Goal: Information Seeking & Learning: Learn about a topic

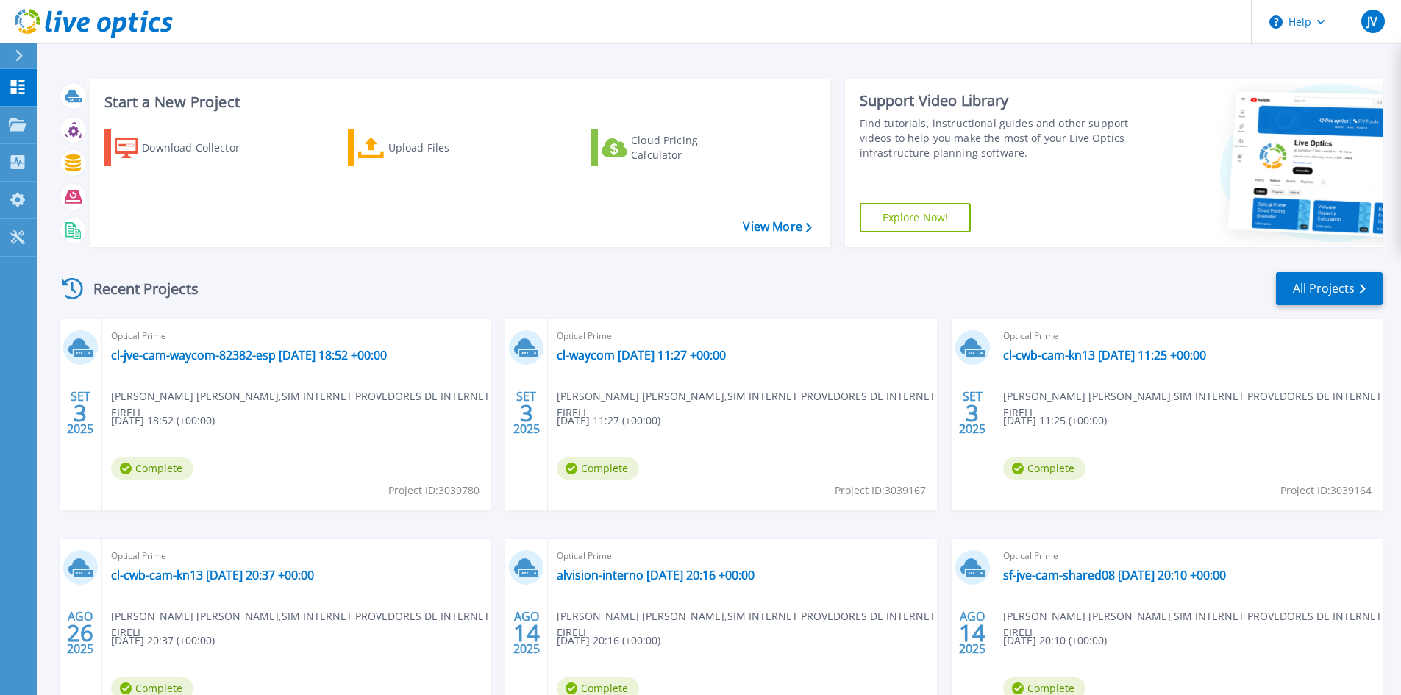
scroll to position [120, 0]
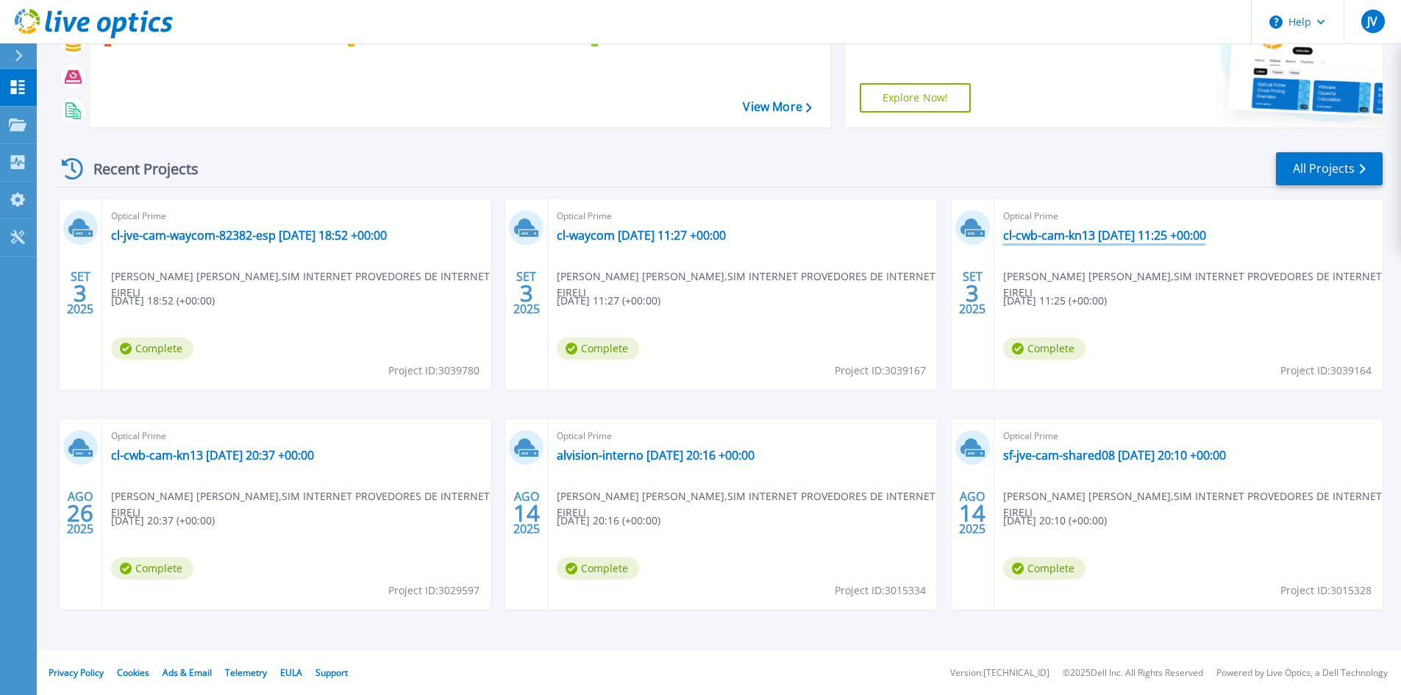
click at [1119, 240] on link "cl-cwb-cam-kn13 [DATE] 11:25 +00:00" at bounding box center [1104, 235] width 203 height 15
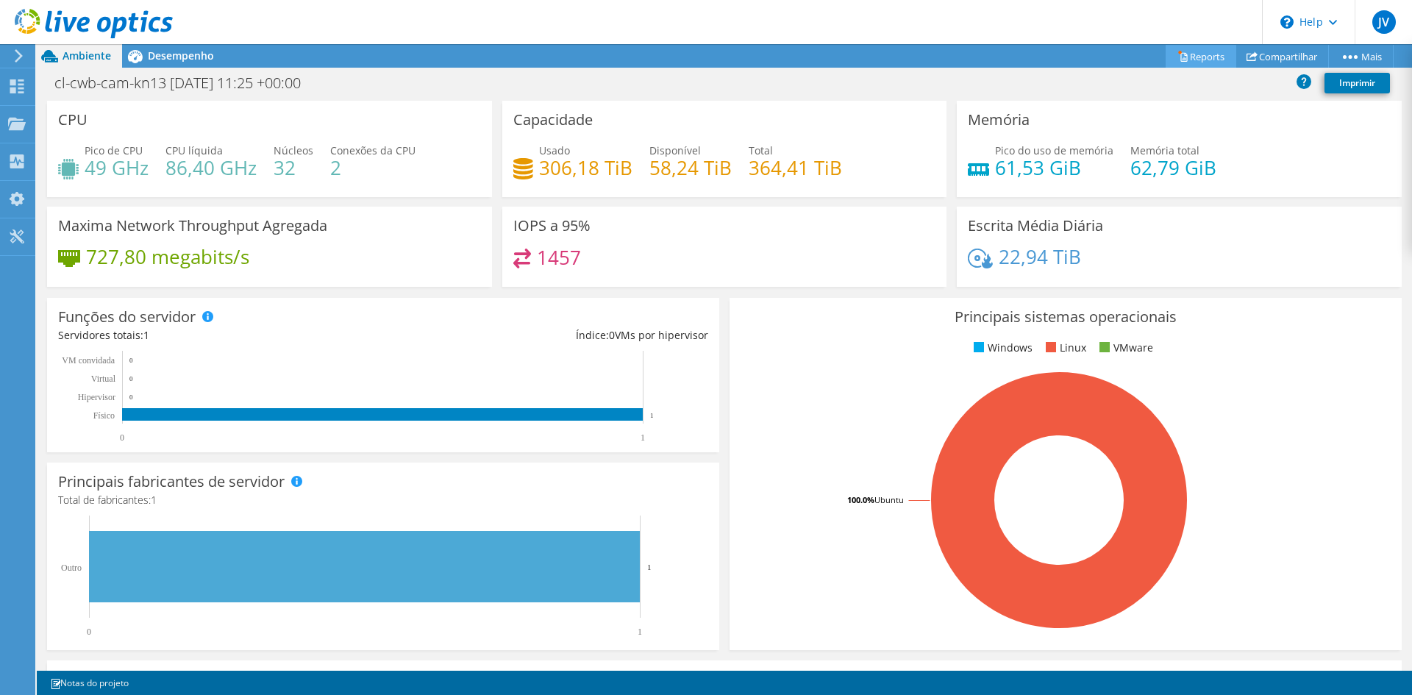
click at [1197, 53] on link "Reports" at bounding box center [1200, 56] width 71 height 23
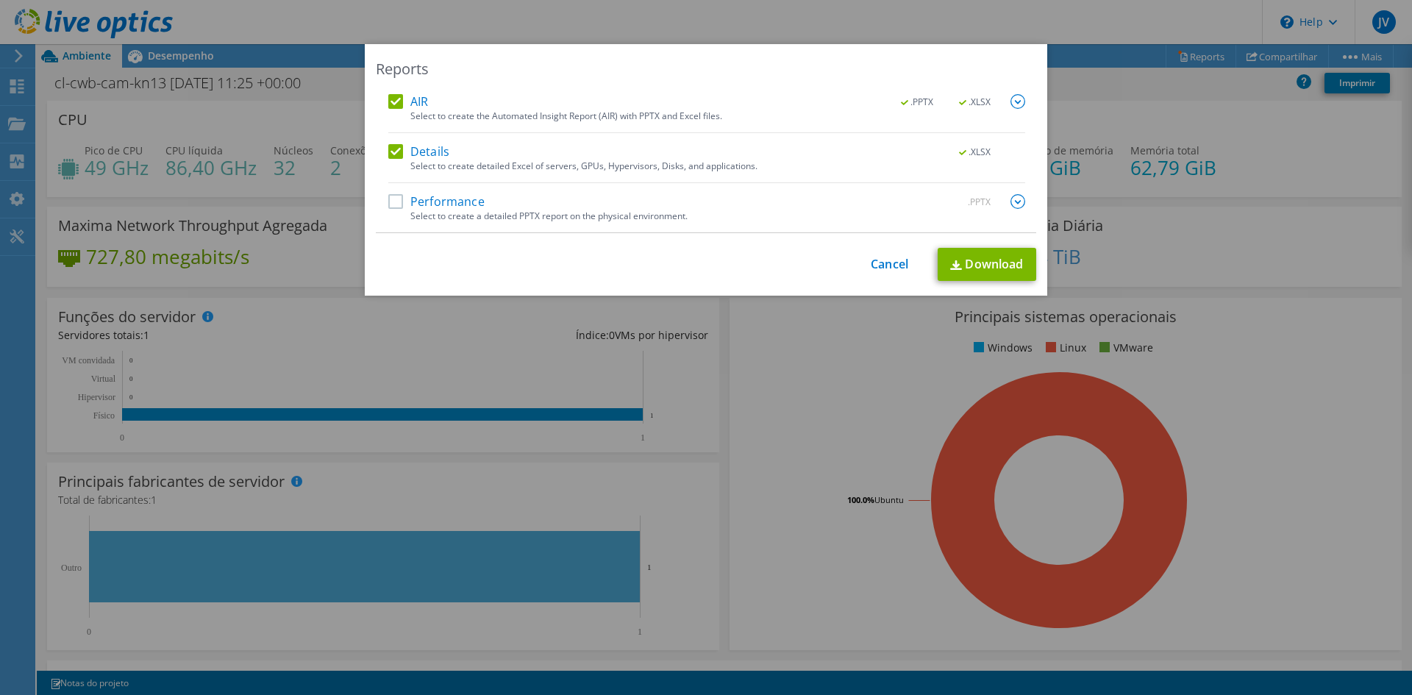
click at [458, 202] on label "Performance" at bounding box center [436, 201] width 96 height 15
click at [0, 0] on input "Performance" at bounding box center [0, 0] width 0 height 0
click at [960, 257] on link "Download" at bounding box center [986, 264] width 99 height 33
click at [883, 259] on link "Cancel" at bounding box center [889, 264] width 37 height 14
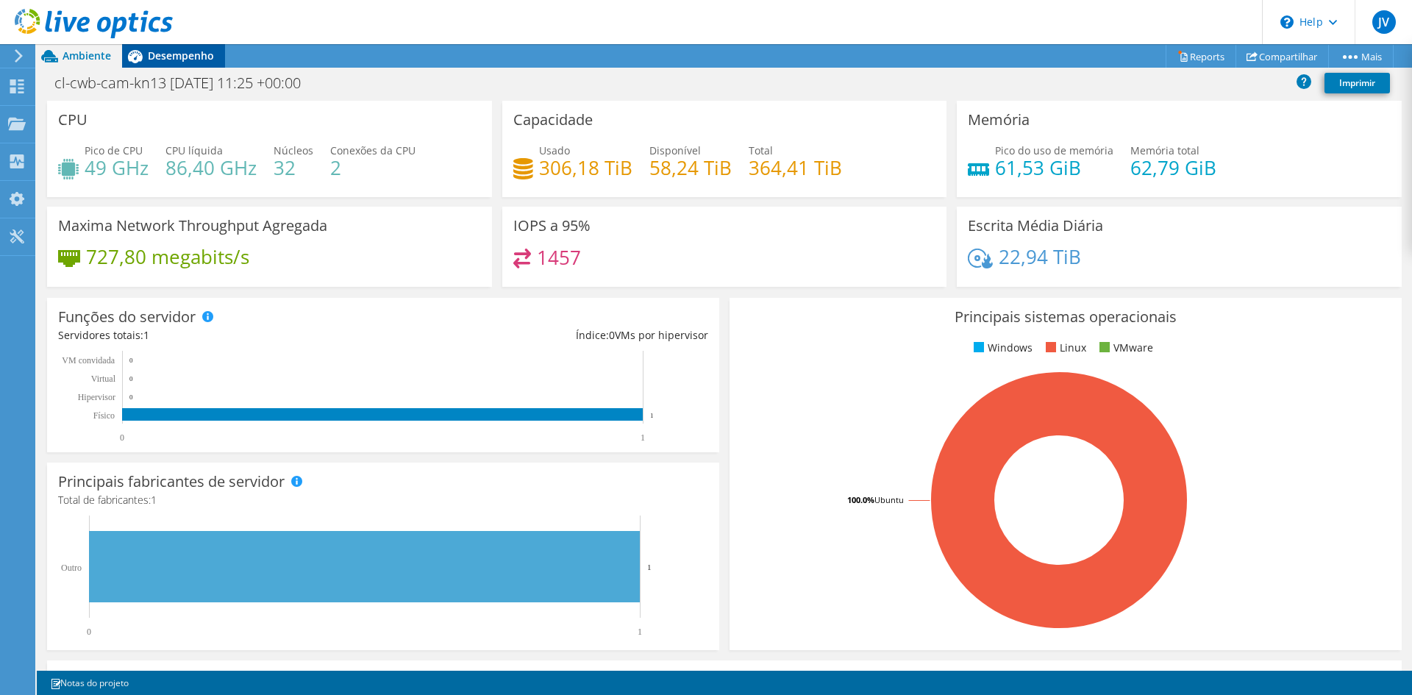
click at [175, 48] on div "Desempenho" at bounding box center [173, 56] width 103 height 24
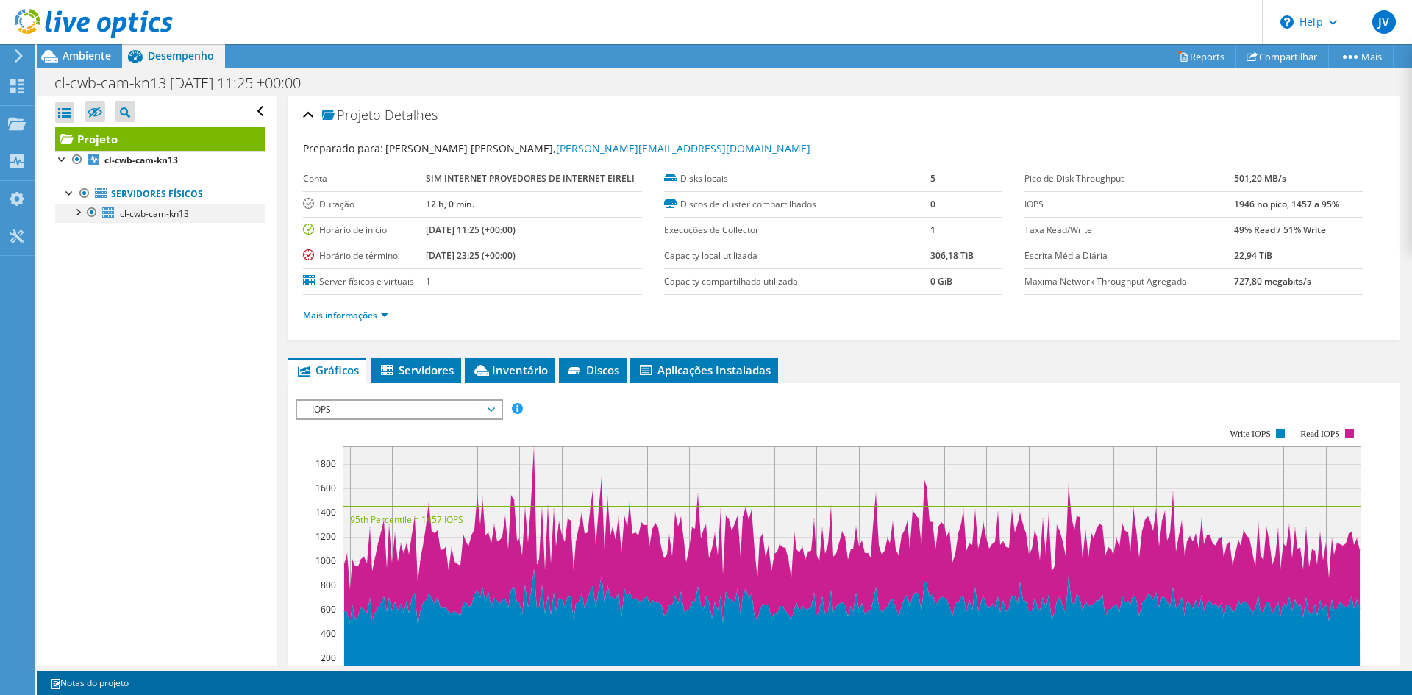
click at [77, 212] on div at bounding box center [77, 211] width 15 height 15
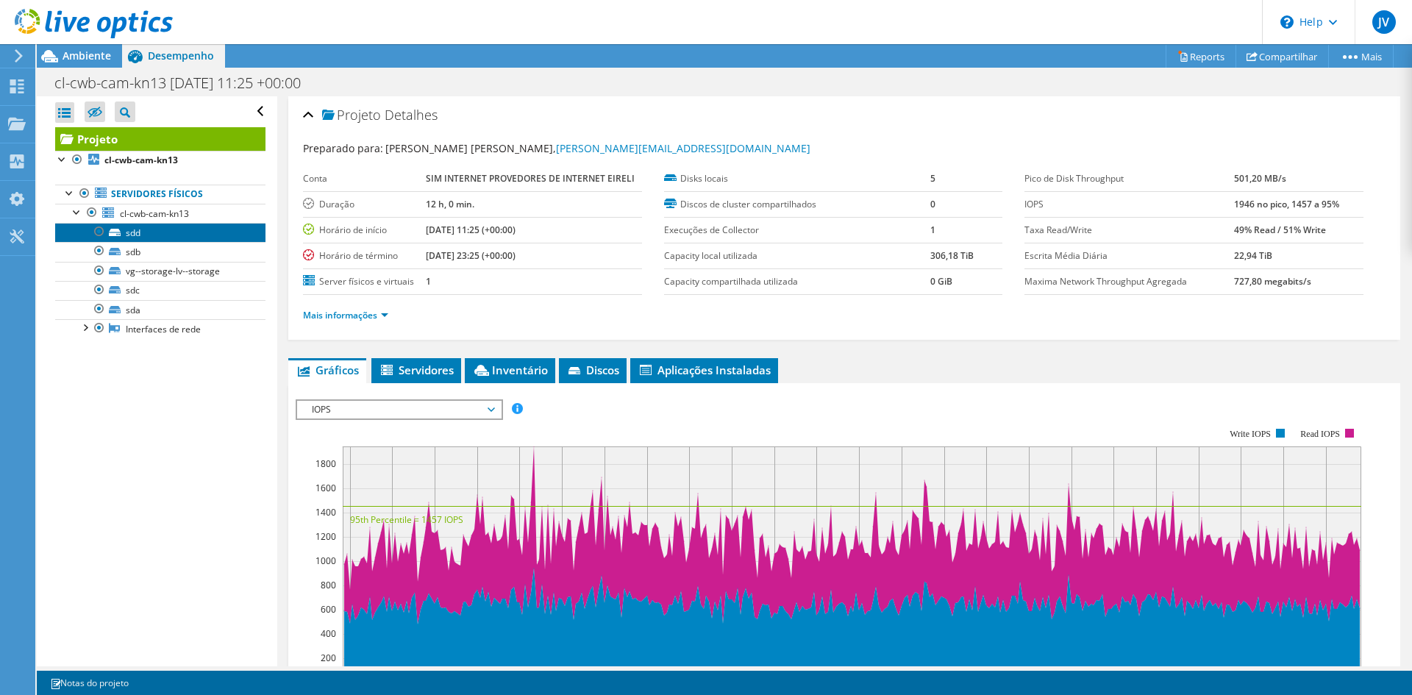
click at [157, 224] on link "sdd" at bounding box center [160, 232] width 210 height 19
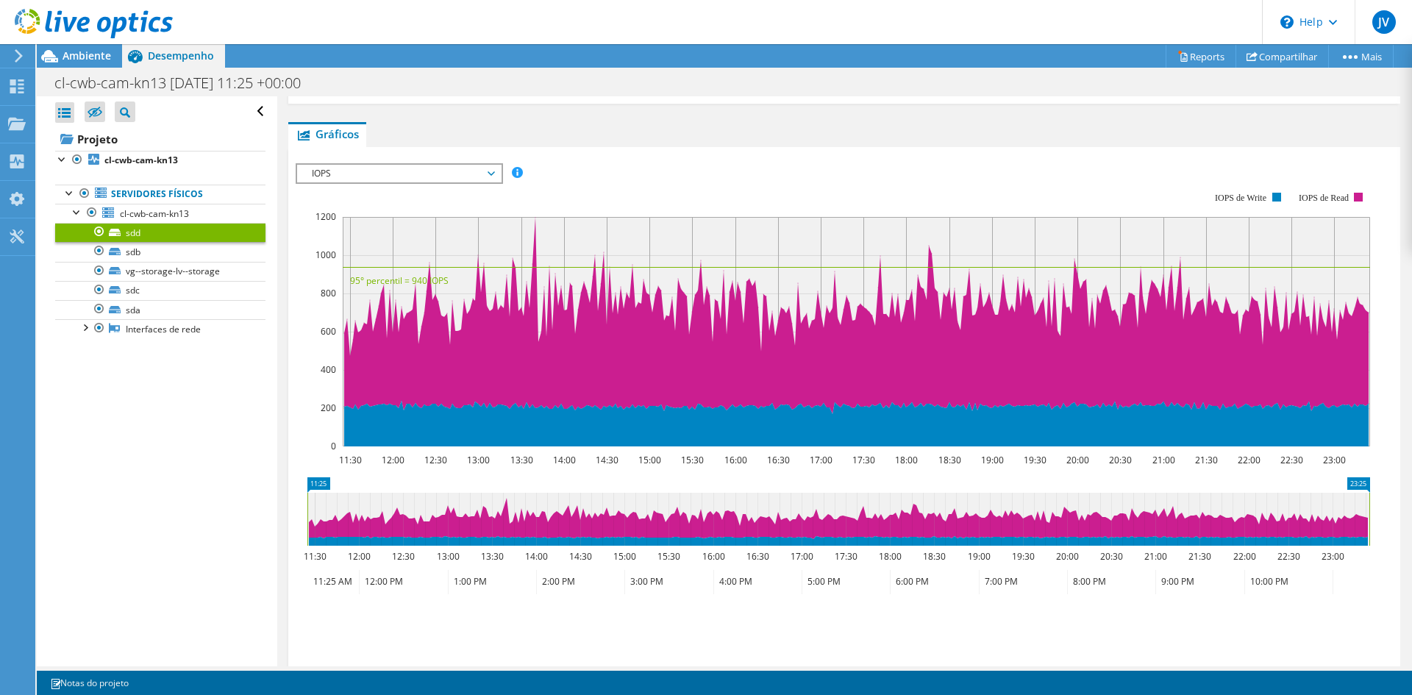
scroll to position [321, 0]
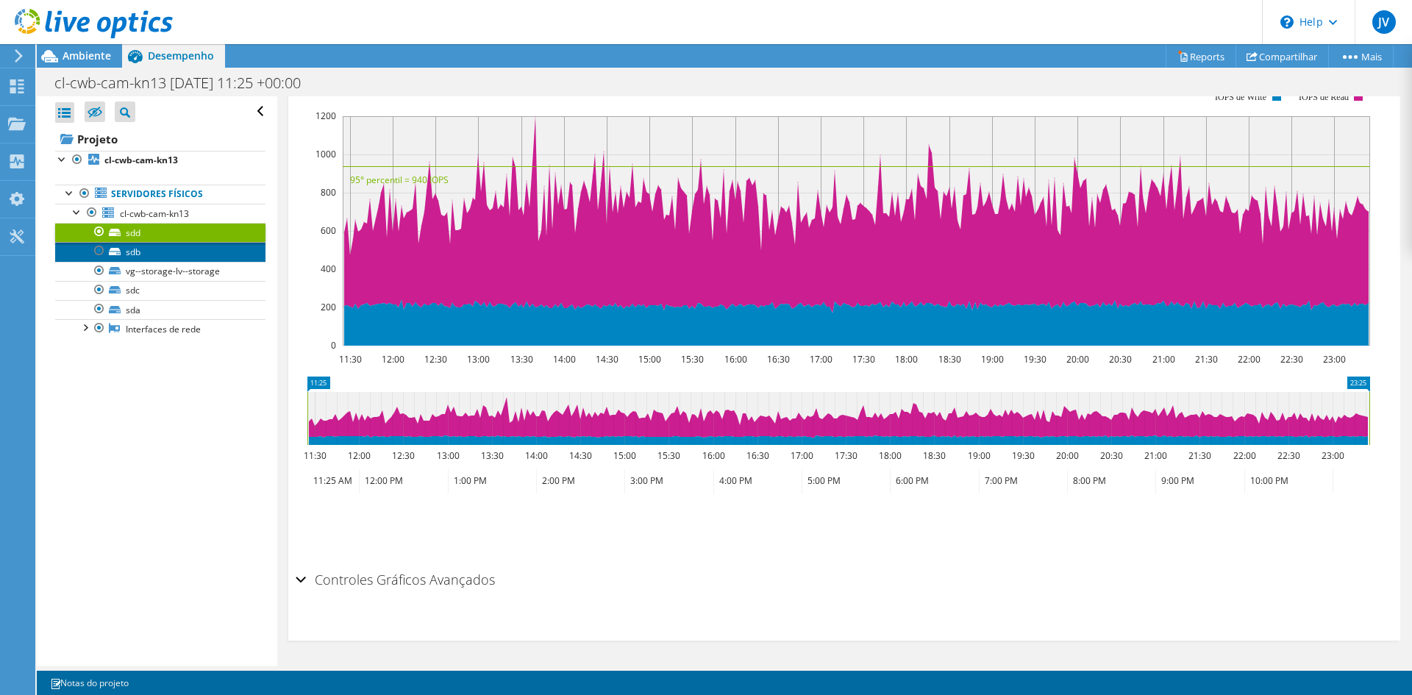
click at [151, 253] on link "sdb" at bounding box center [160, 251] width 210 height 19
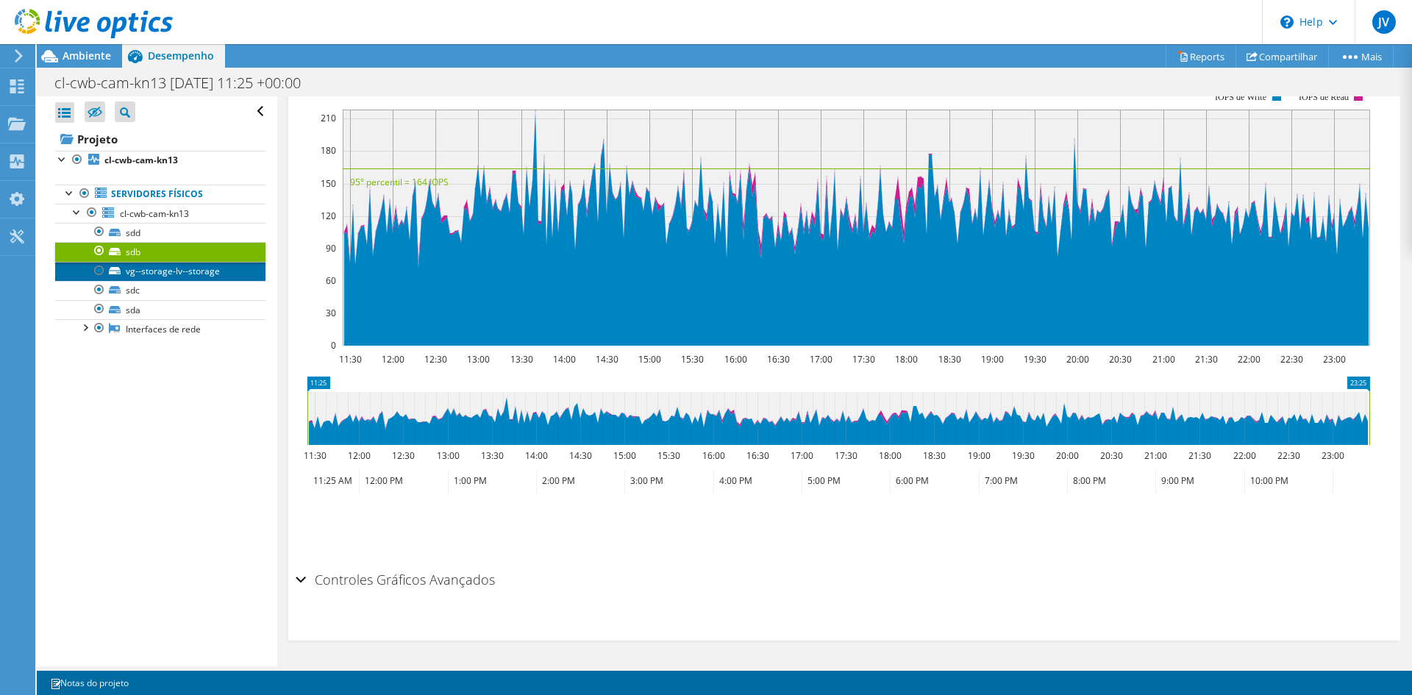
click at [154, 277] on link "vg--storage-lv--storage" at bounding box center [160, 271] width 210 height 19
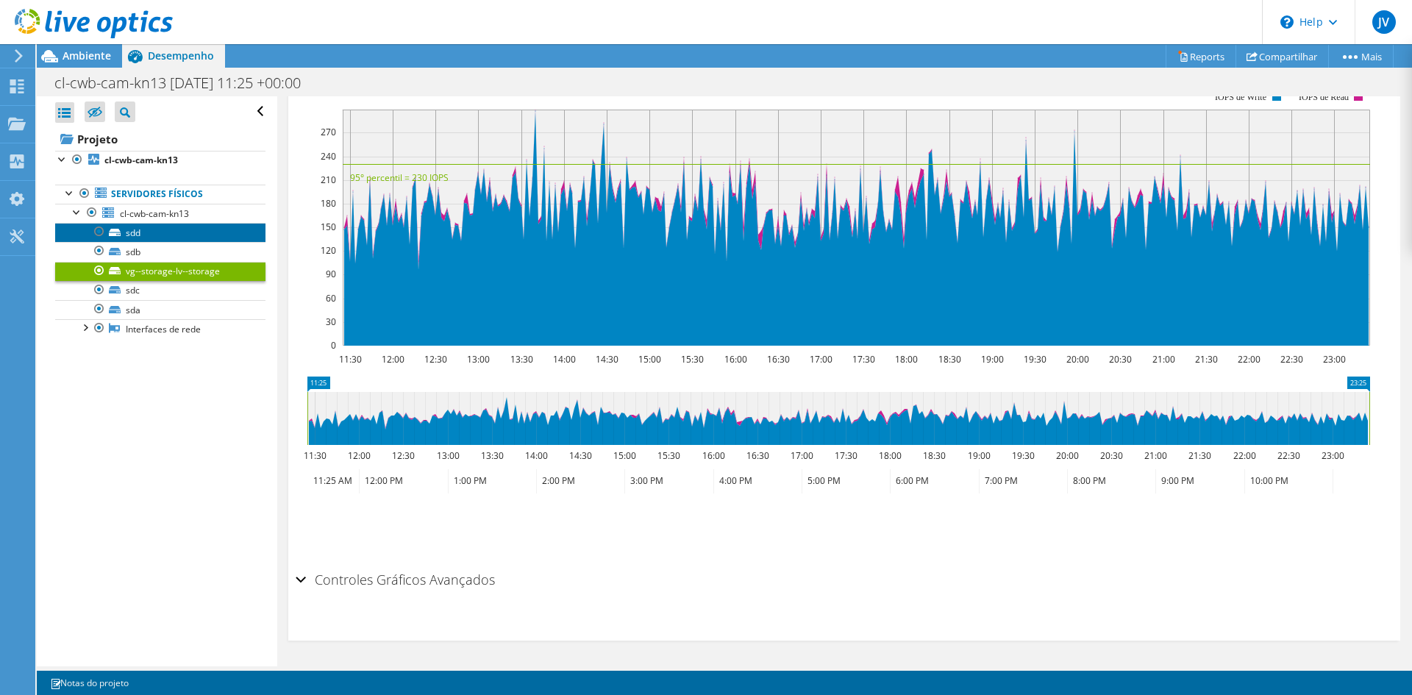
click at [152, 232] on link "sdd" at bounding box center [160, 232] width 210 height 19
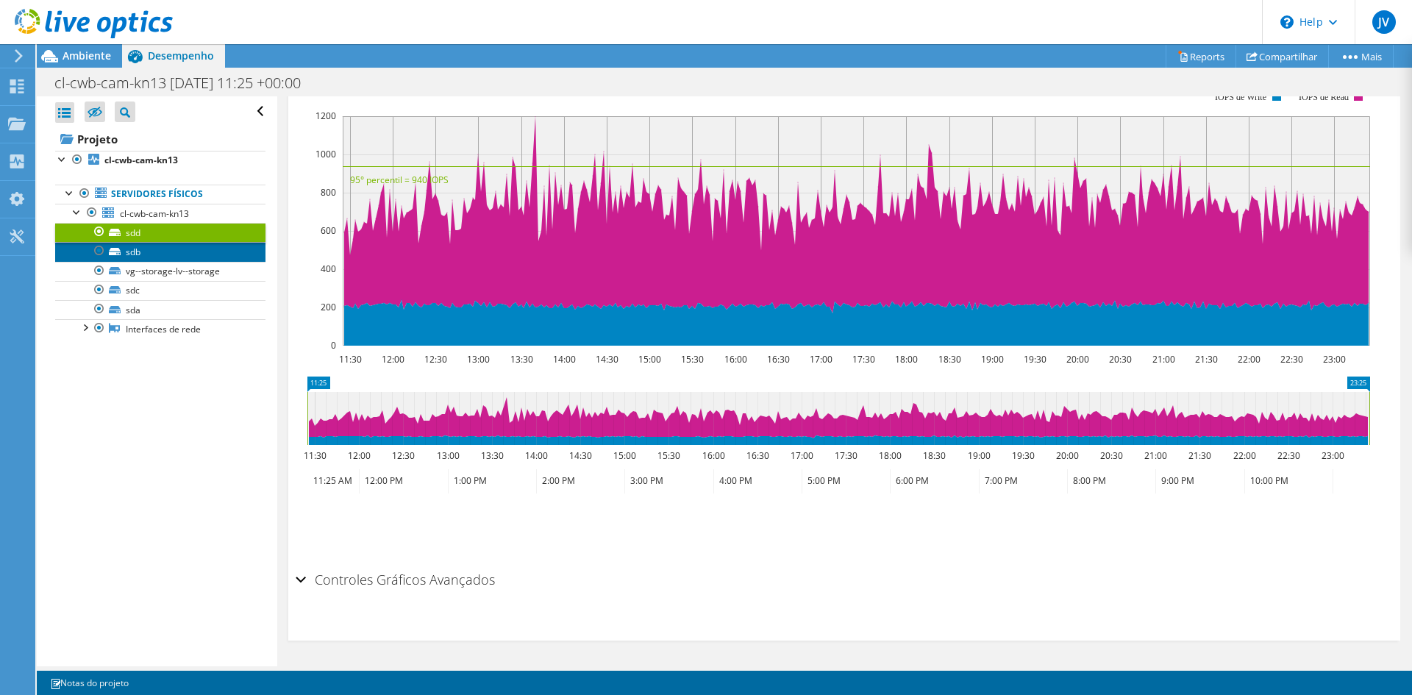
click at [134, 255] on link "sdb" at bounding box center [160, 251] width 210 height 19
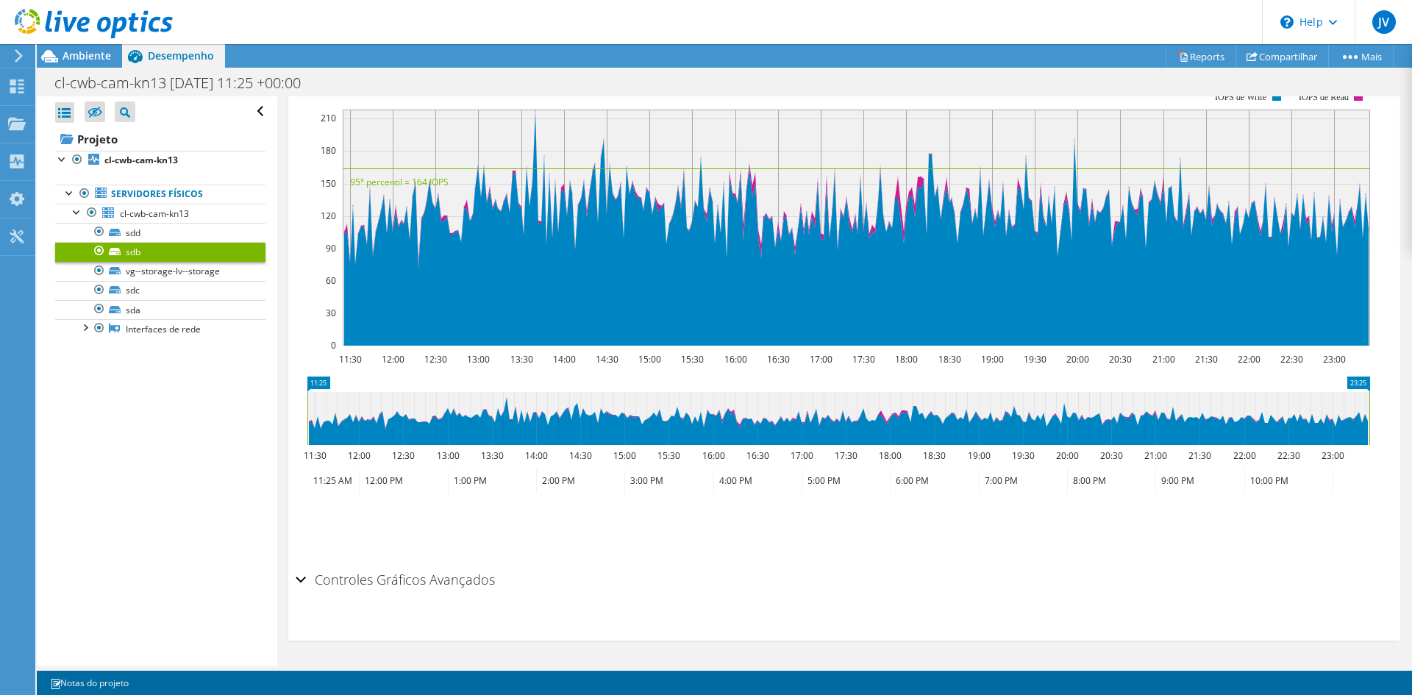
scroll to position [174, 0]
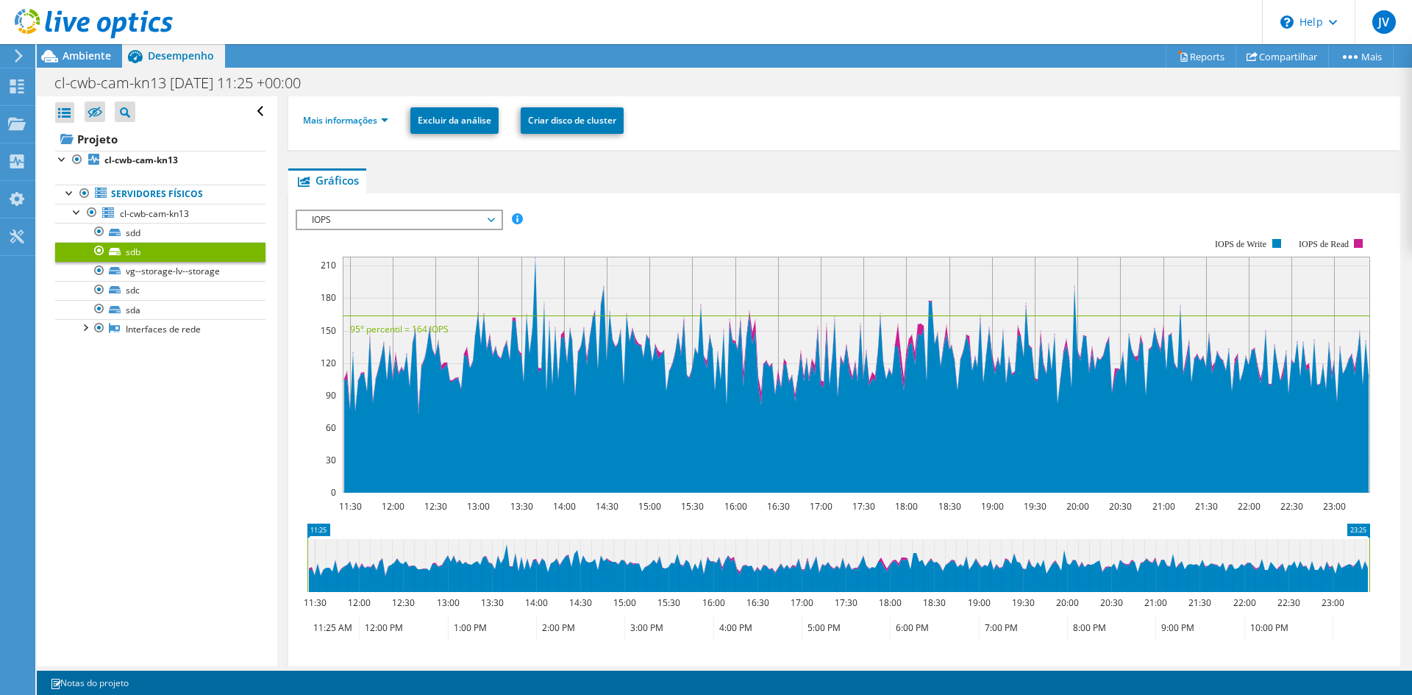
click at [337, 229] on div "IOPS IOPS Disk Throughput Tamanho de E/S Latência Profundidade da fila Porcenta…" at bounding box center [399, 220] width 207 height 21
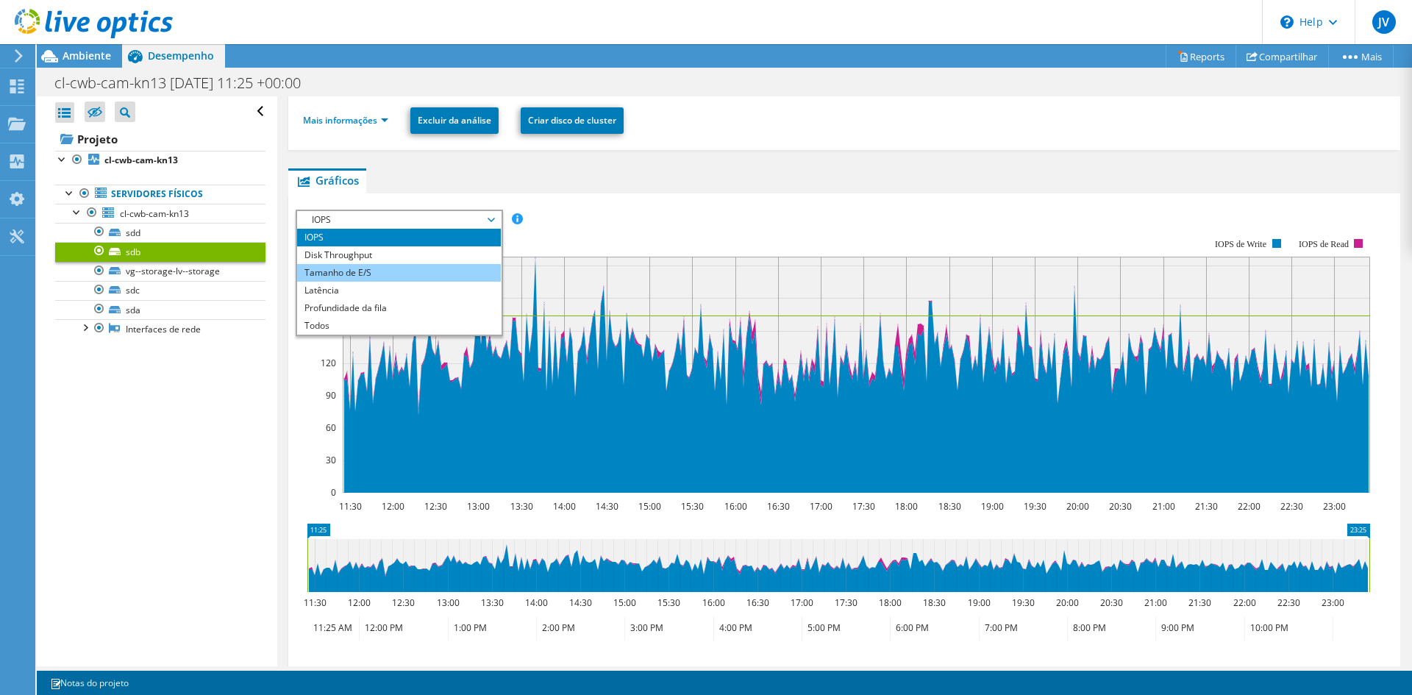
click at [375, 265] on li "Tamanho de E/S" at bounding box center [399, 273] width 204 height 18
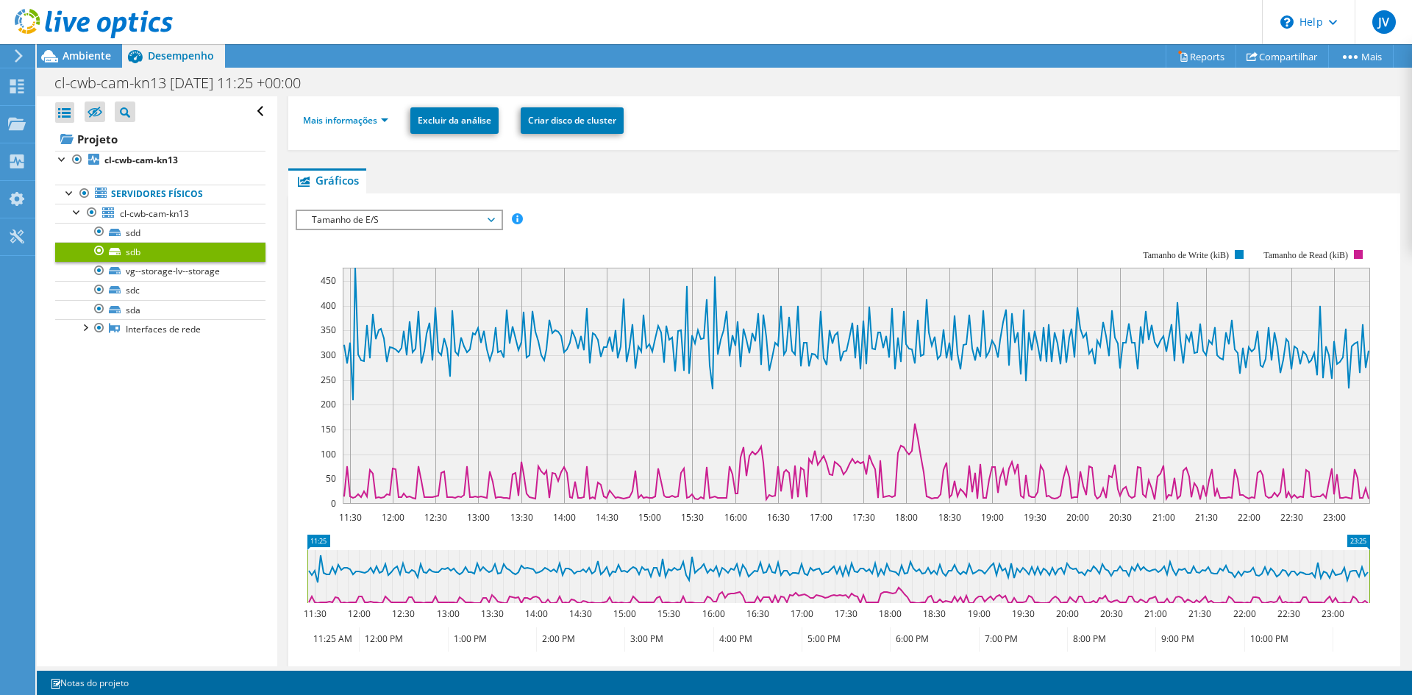
click at [367, 218] on span "Tamanho de E/S" at bounding box center [398, 220] width 189 height 18
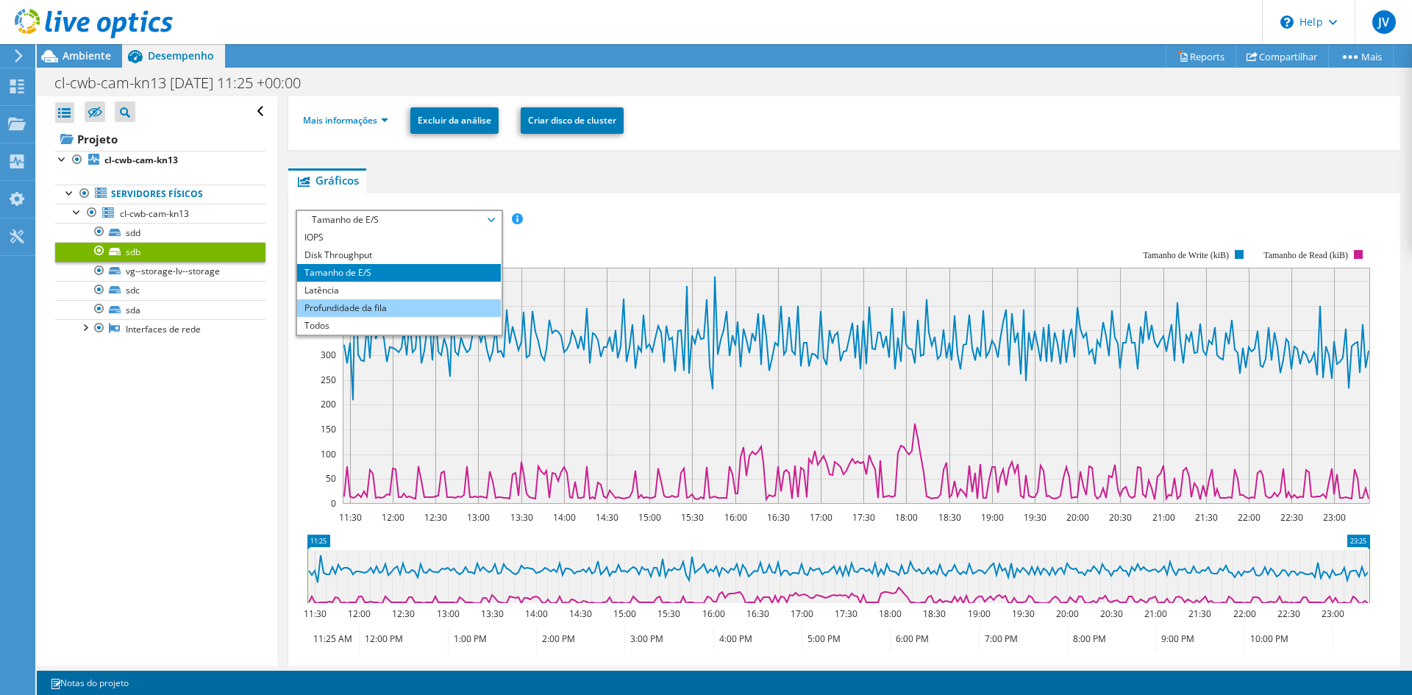
click at [371, 315] on li "Profundidade da fila" at bounding box center [399, 308] width 204 height 18
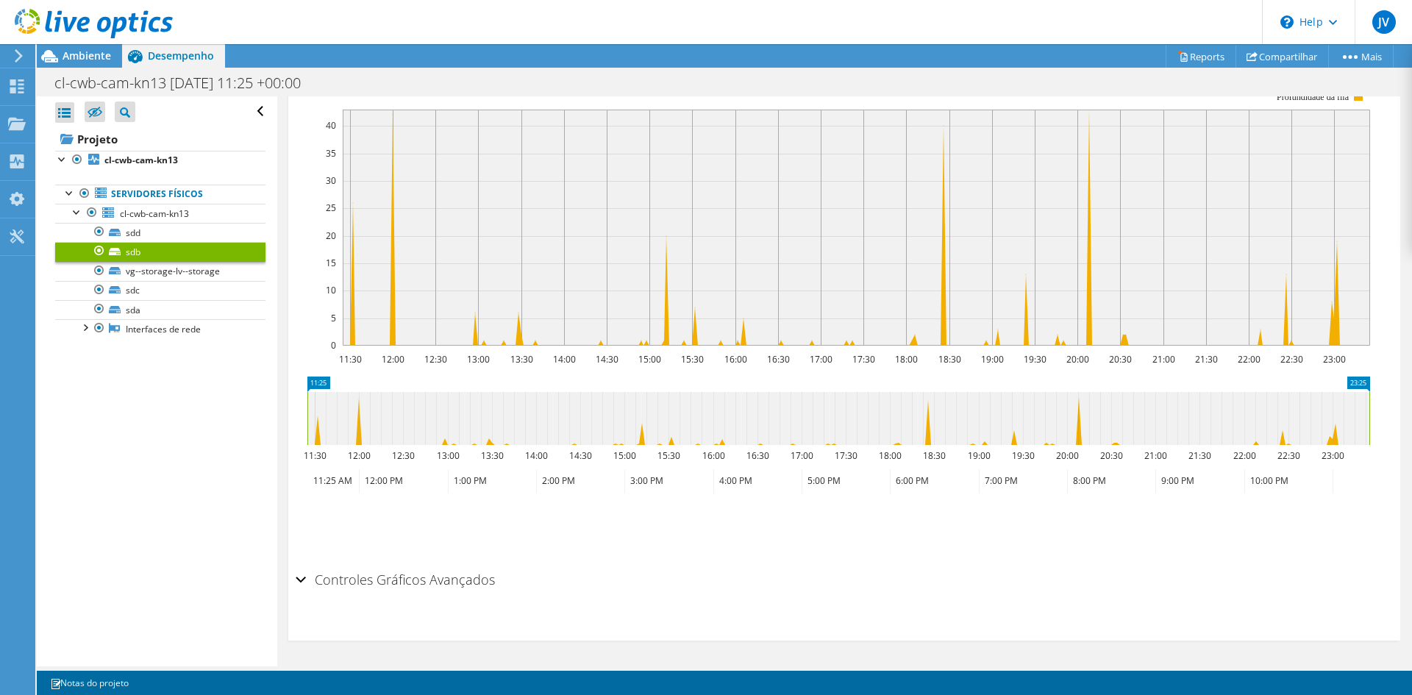
scroll to position [38, 0]
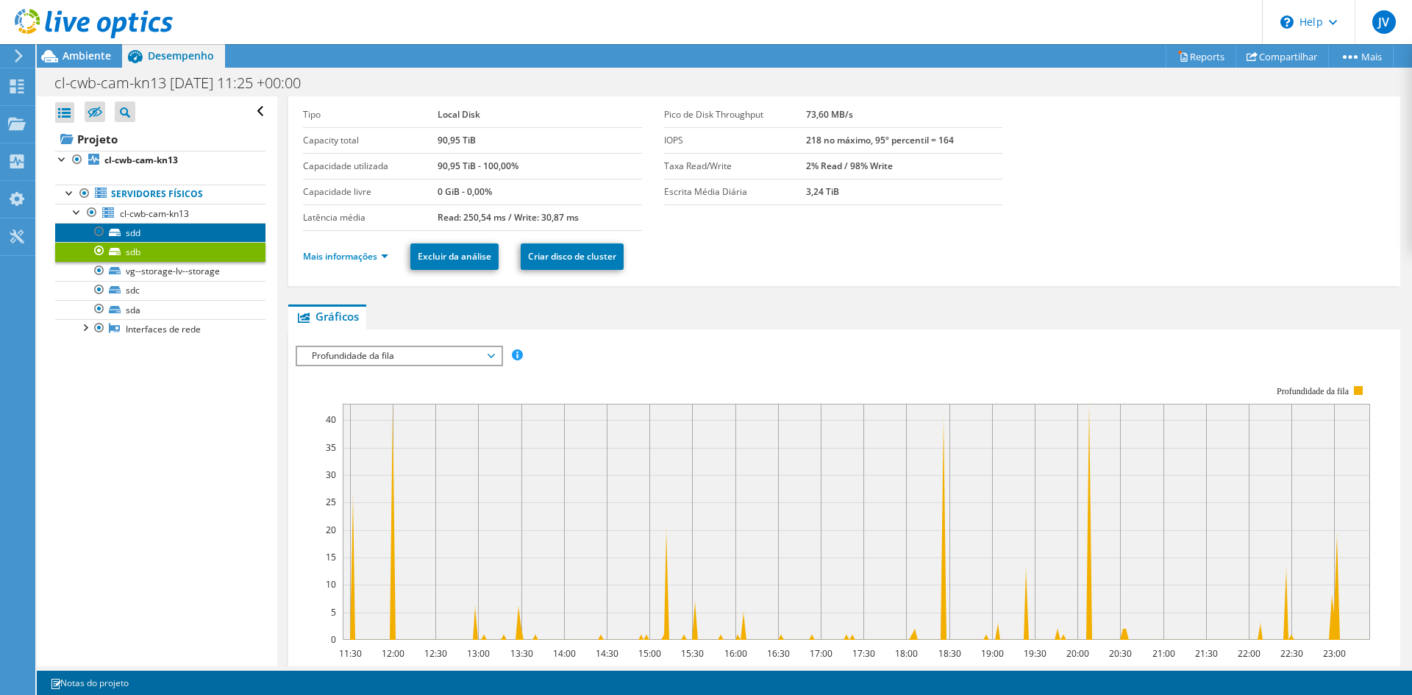
click at [143, 232] on link "sdd" at bounding box center [160, 232] width 210 height 19
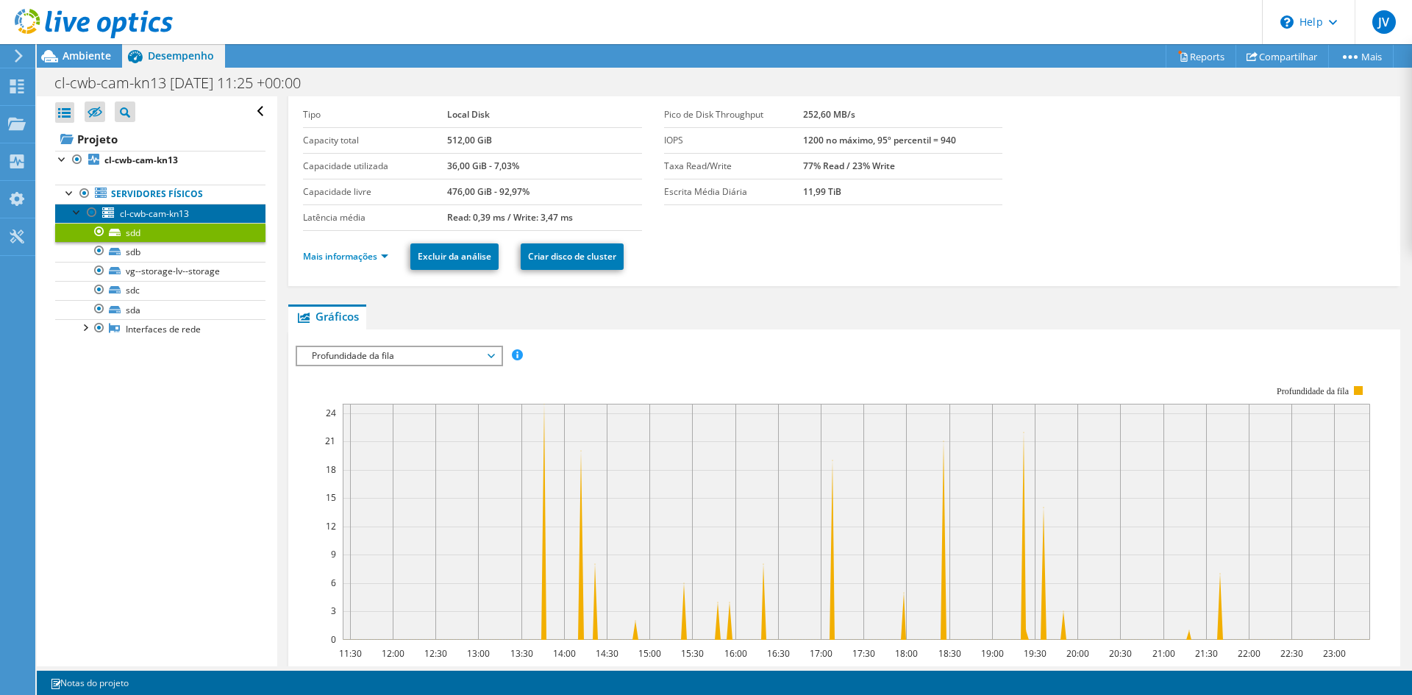
click at [153, 217] on span "cl-cwb-cam-kn13" at bounding box center [154, 213] width 69 height 12
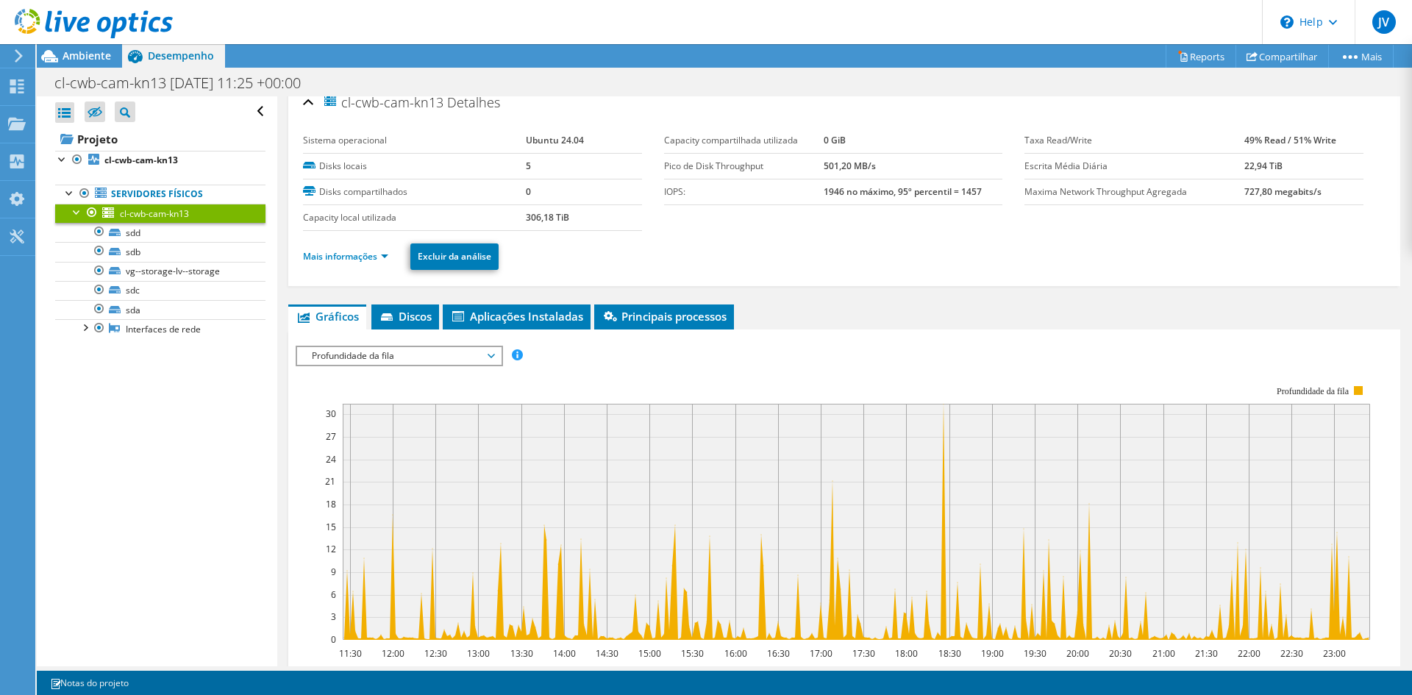
scroll to position [307, 0]
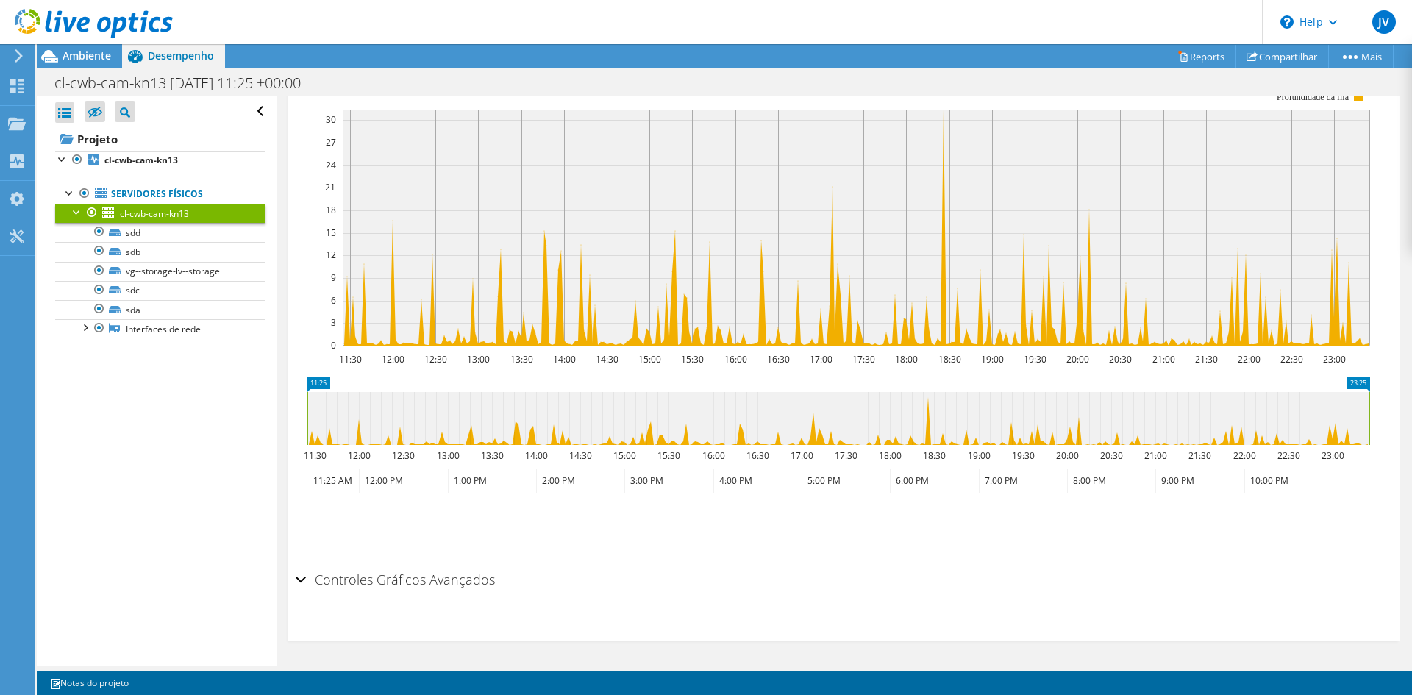
click at [302, 579] on div "Controles Gráficos Avançados" at bounding box center [844, 581] width 1097 height 32
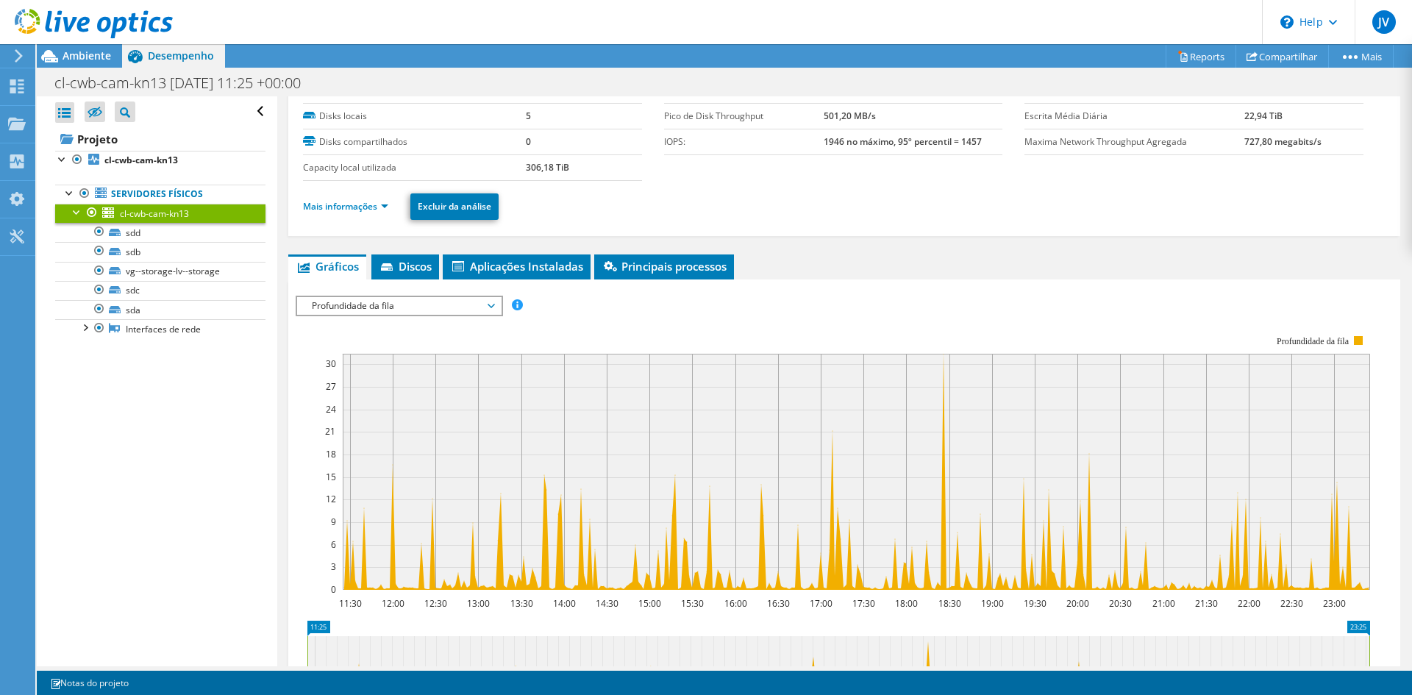
scroll to position [0, 0]
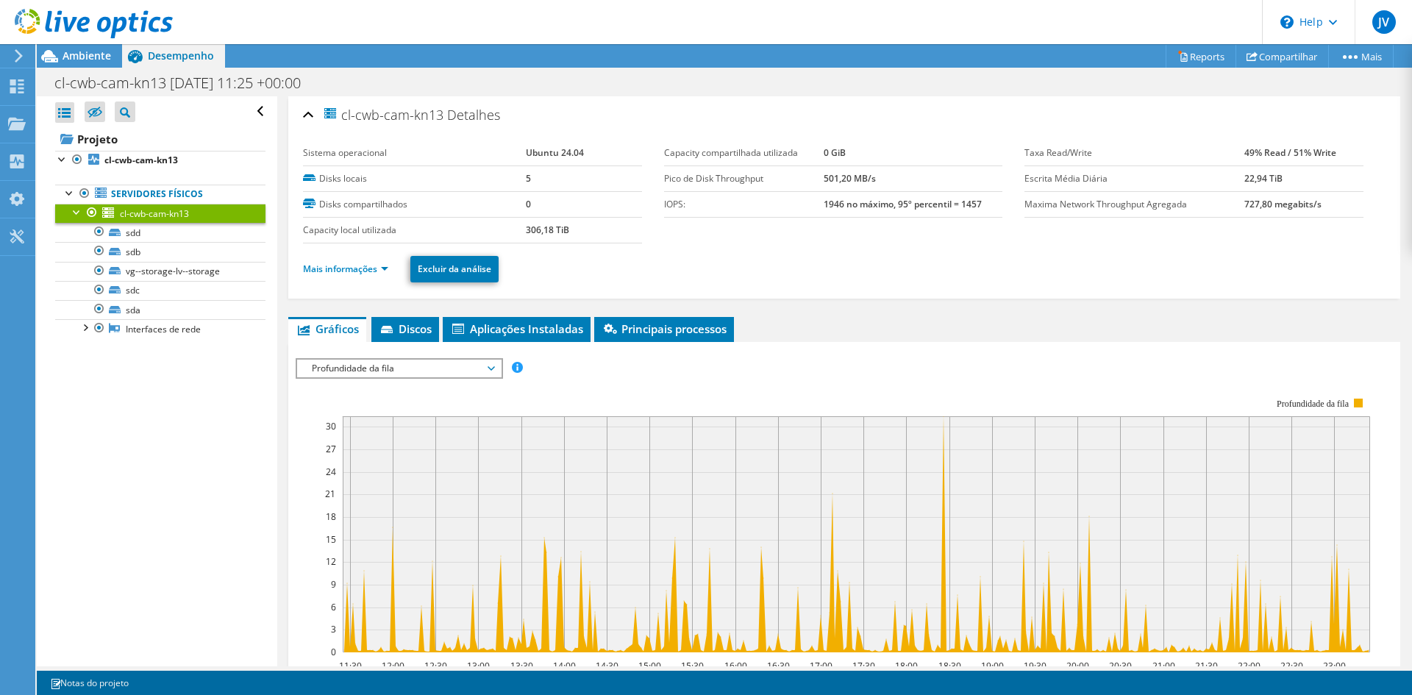
click at [408, 372] on span "Profundidade da fila" at bounding box center [398, 369] width 189 height 18
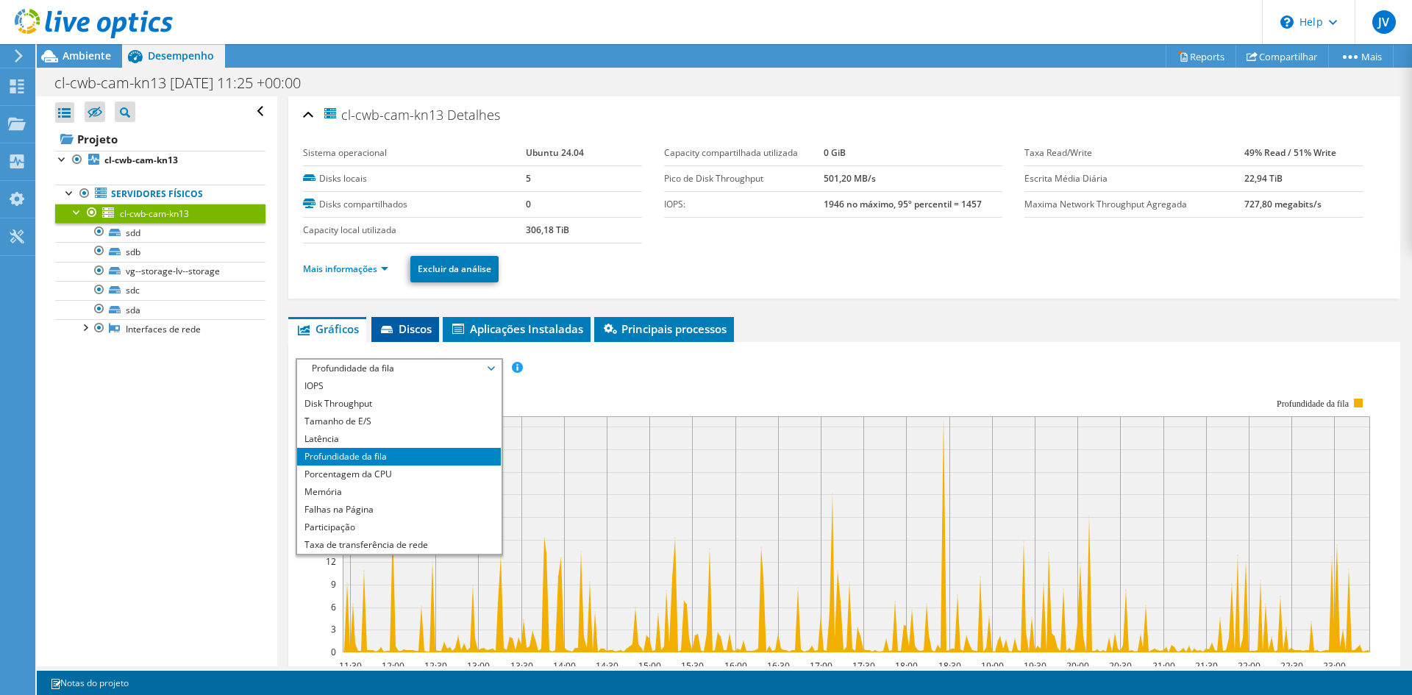
click at [414, 334] on span "Discos" at bounding box center [405, 328] width 53 height 15
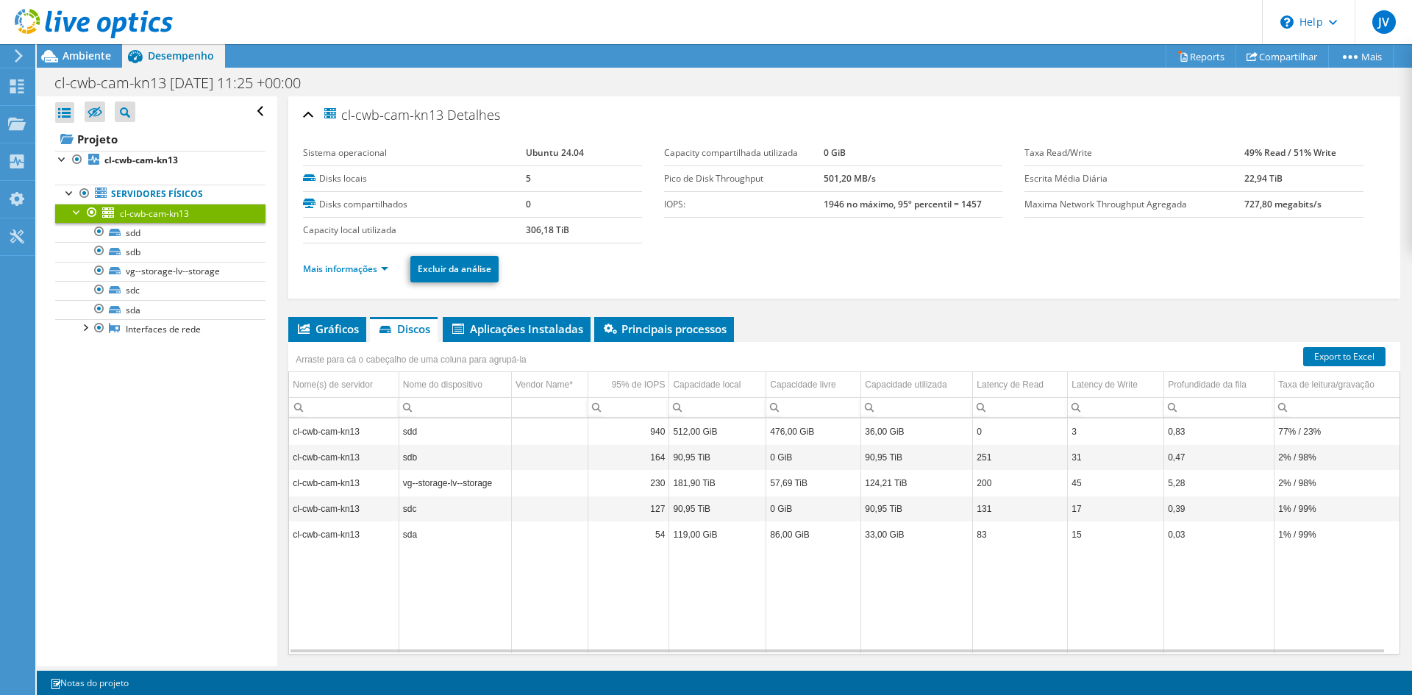
click at [160, 576] on div "Abrir Todos Fechar Todos Ocultar nós excluídos Filtro de árvore do projeto" at bounding box center [157, 381] width 240 height 570
click at [319, 324] on span "Gráficos" at bounding box center [327, 328] width 63 height 15
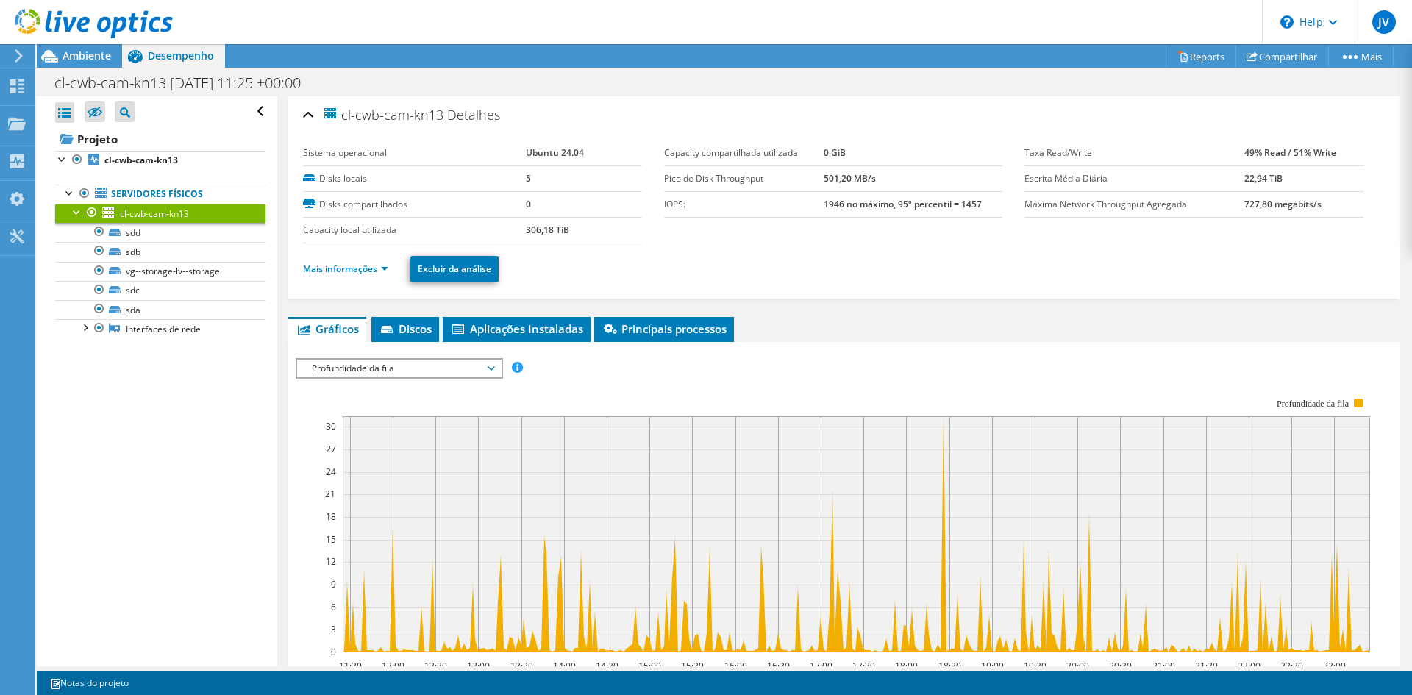
click at [424, 363] on span "Profundidade da fila" at bounding box center [398, 369] width 189 height 18
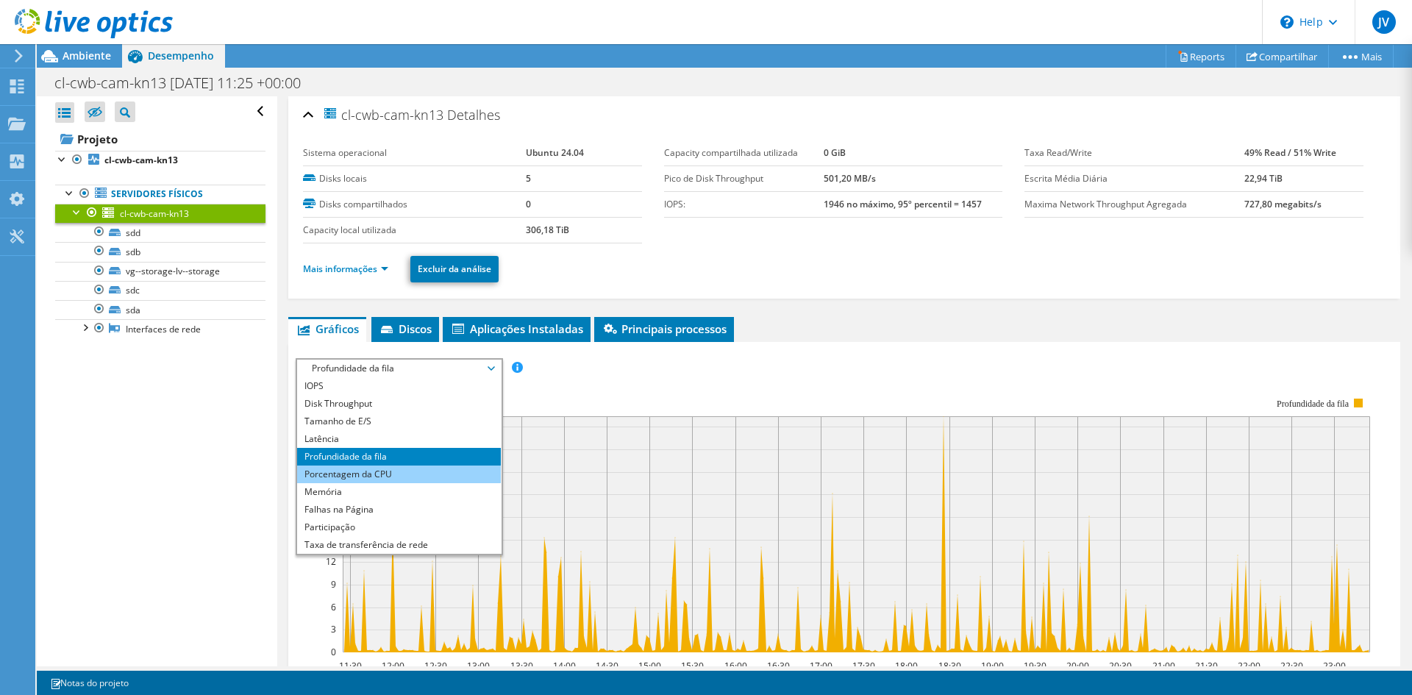
click at [406, 474] on li "Porcentagem da CPU" at bounding box center [399, 474] width 204 height 18
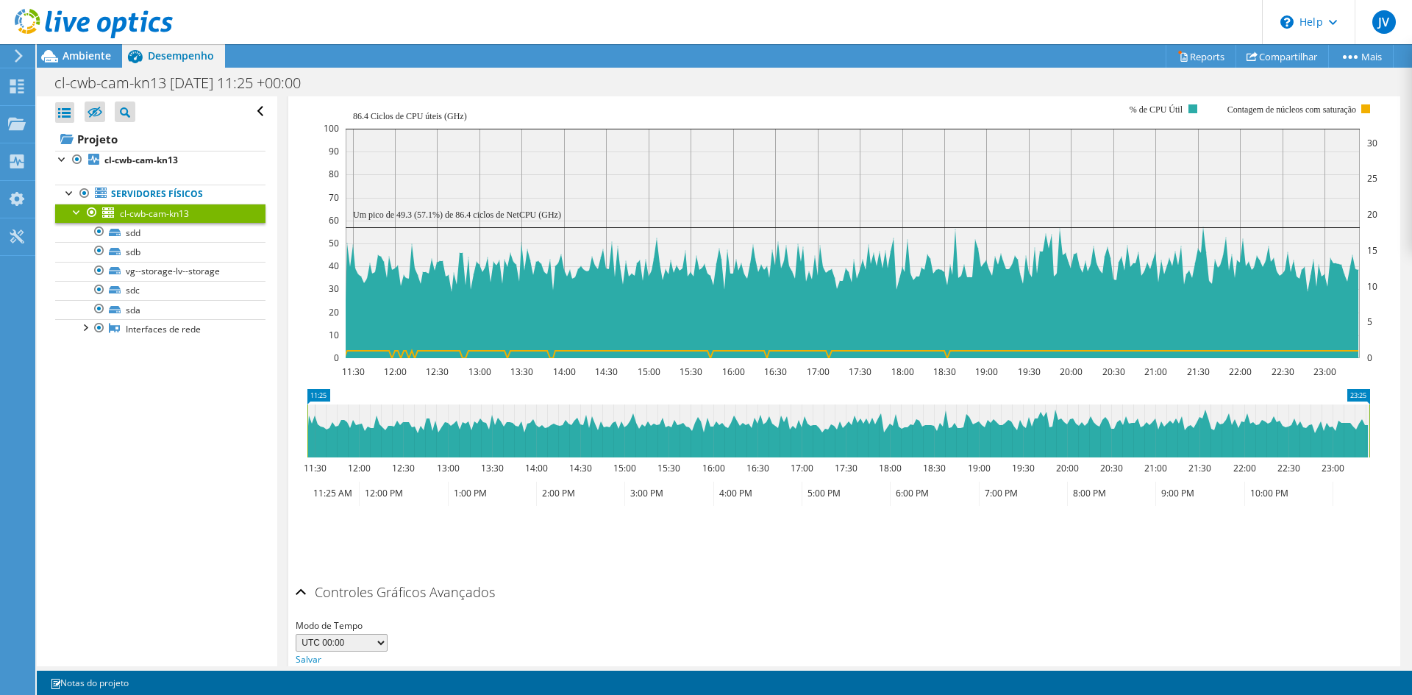
scroll to position [147, 0]
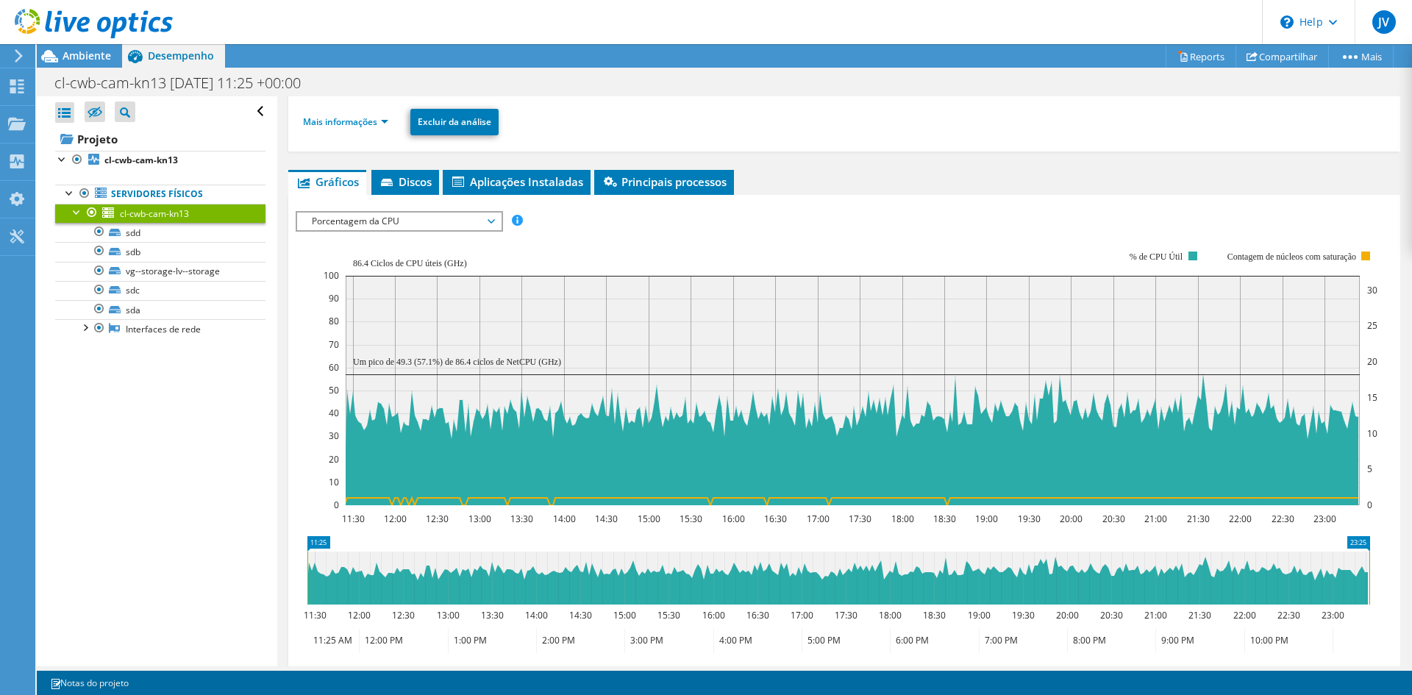
click at [381, 217] on span "Porcentagem da CPU" at bounding box center [398, 221] width 189 height 18
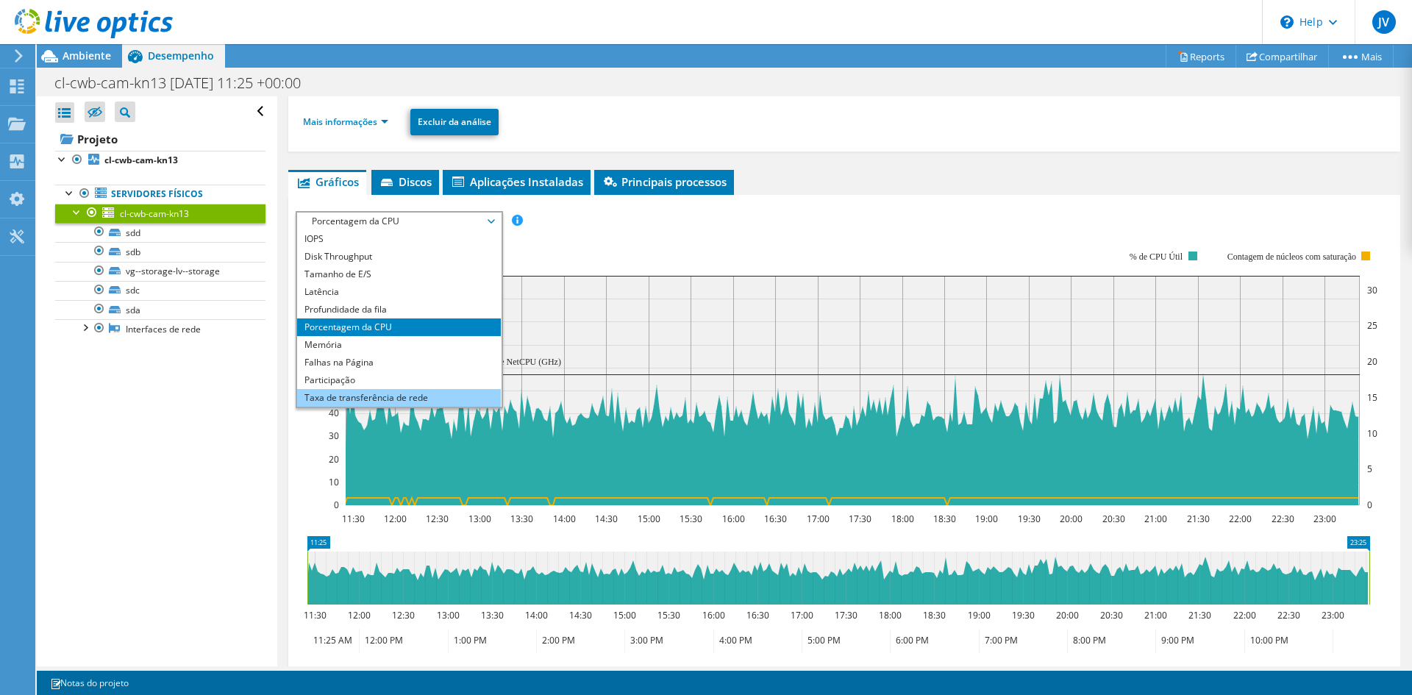
scroll to position [53, 0]
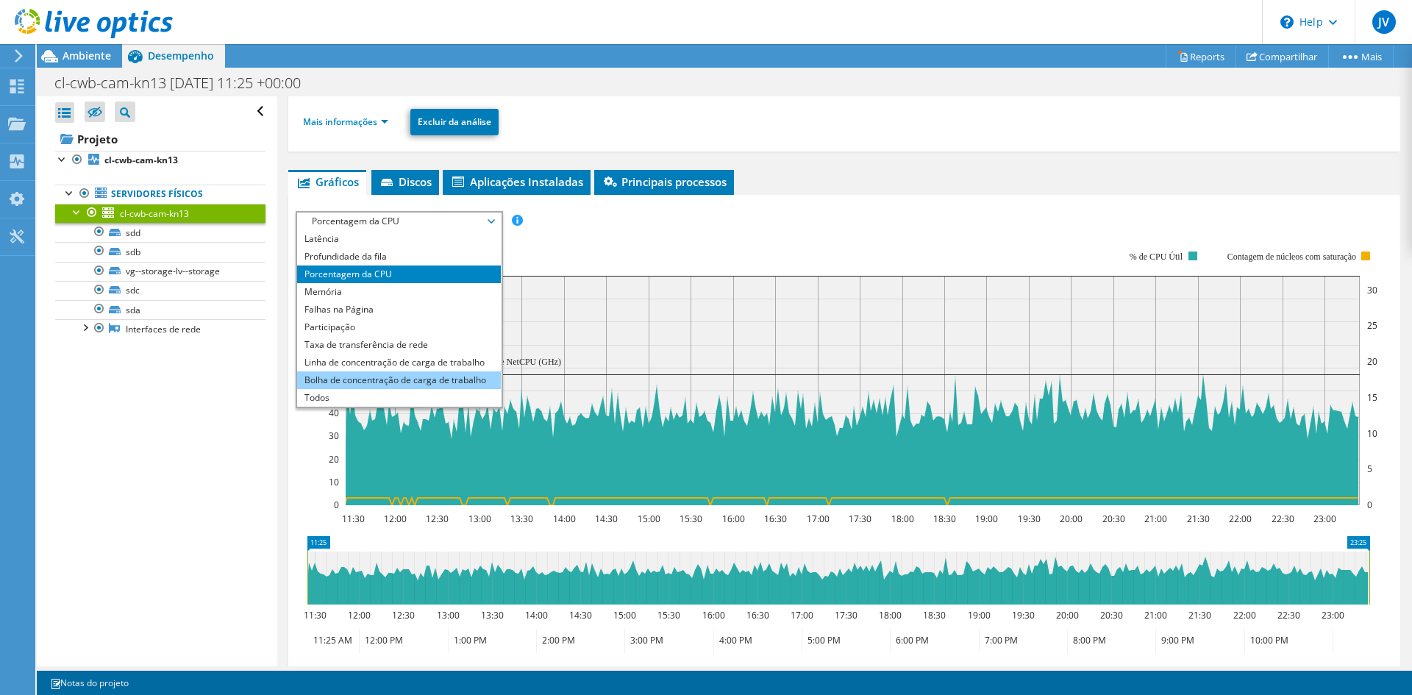
click at [379, 379] on li "Bolha de concentração de carga de trabalho" at bounding box center [399, 380] width 204 height 18
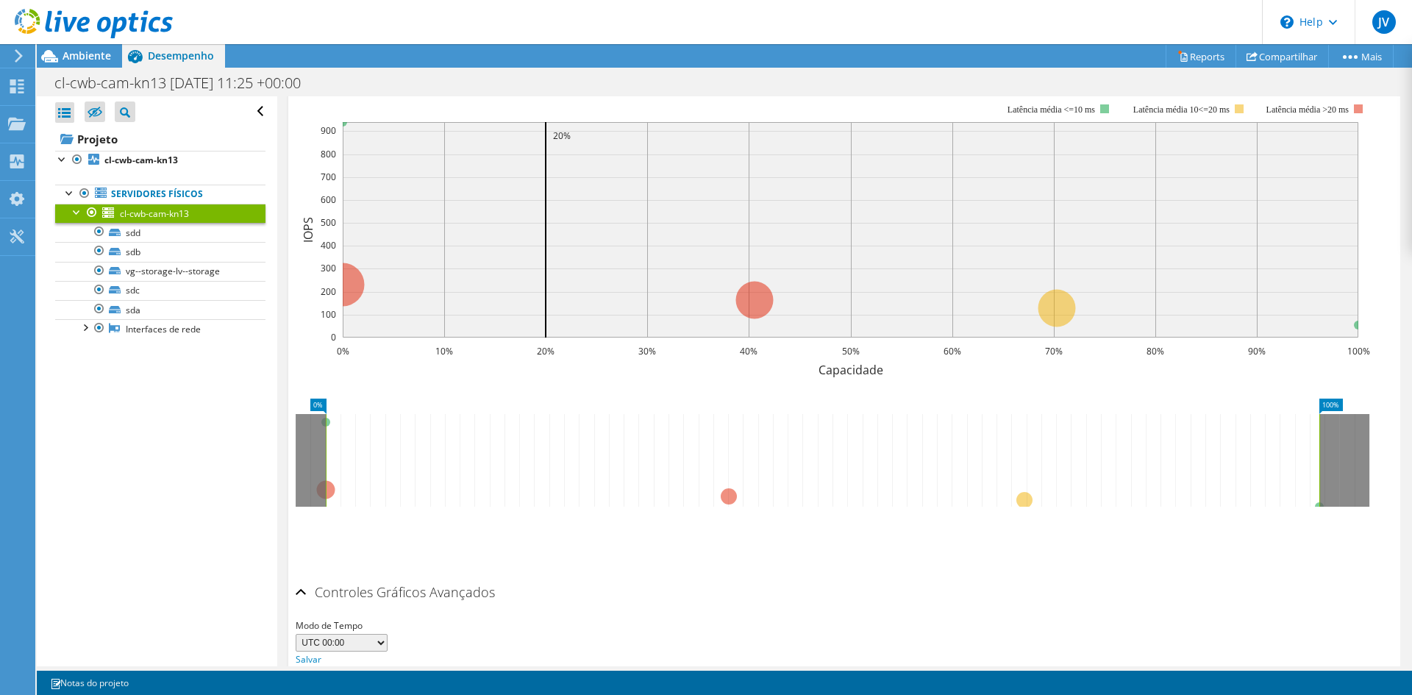
scroll to position [365, 0]
